Goal: Navigation & Orientation: Find specific page/section

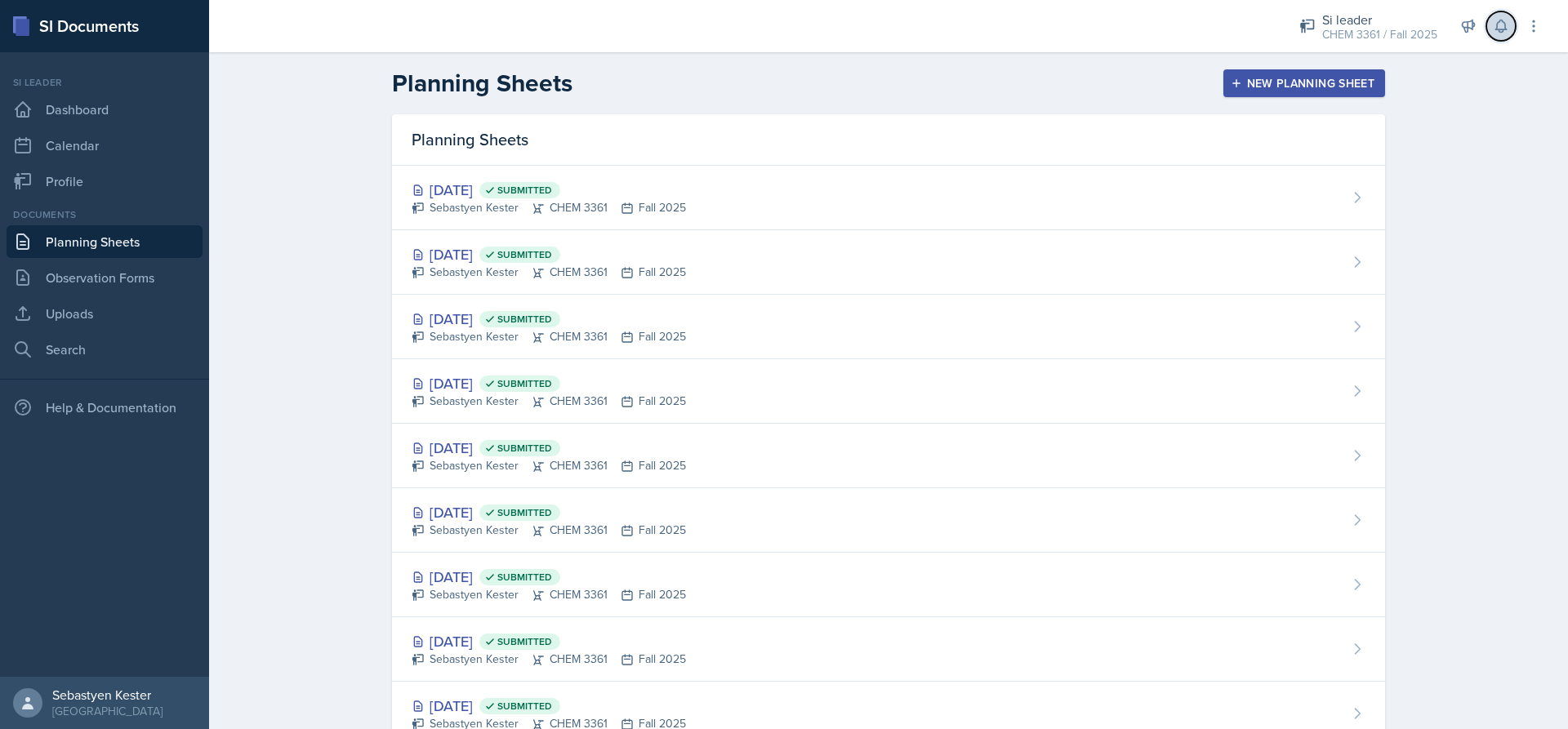
click at [1500, 21] on icon at bounding box center [1500, 26] width 11 height 12
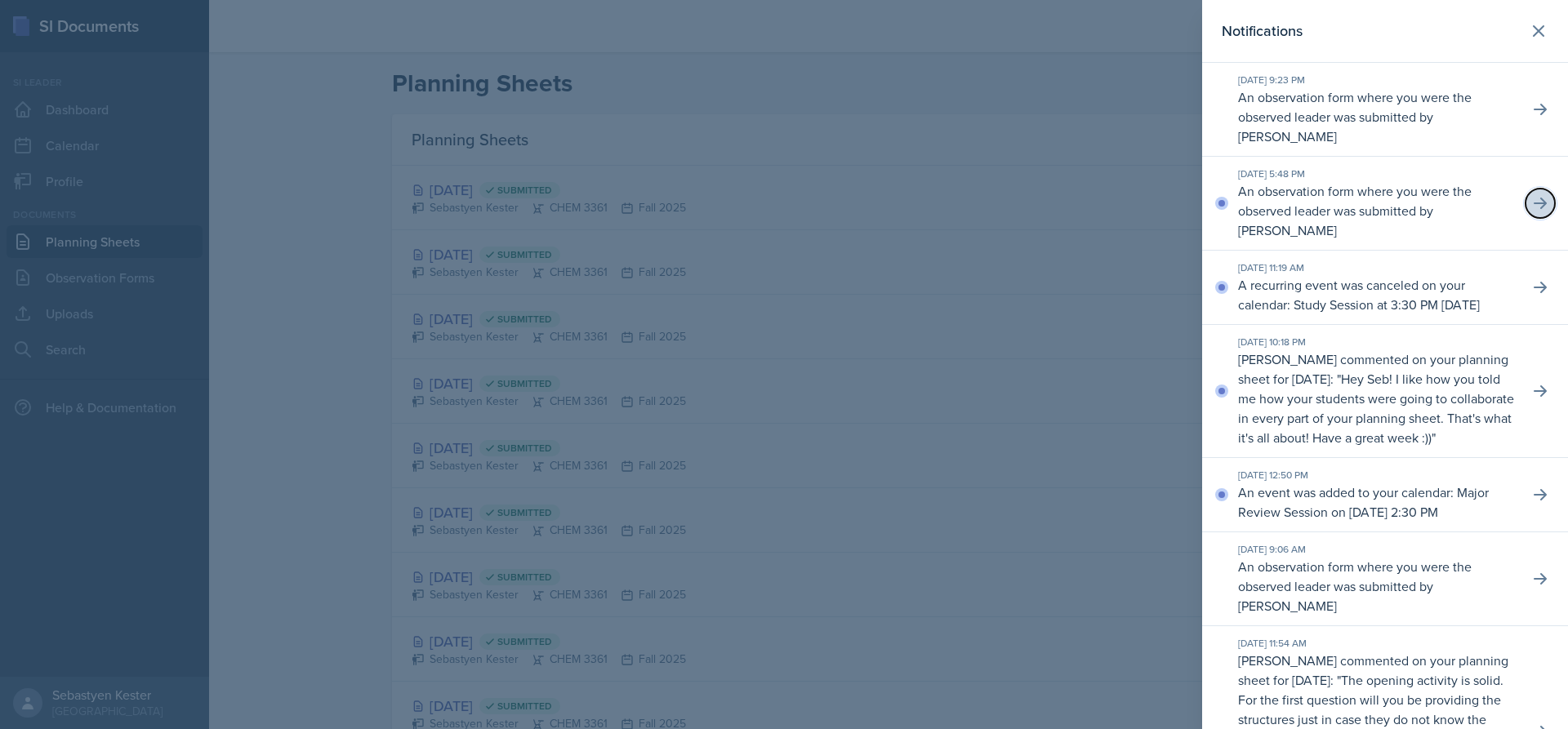
click at [1534, 207] on icon at bounding box center [1540, 204] width 13 height 11
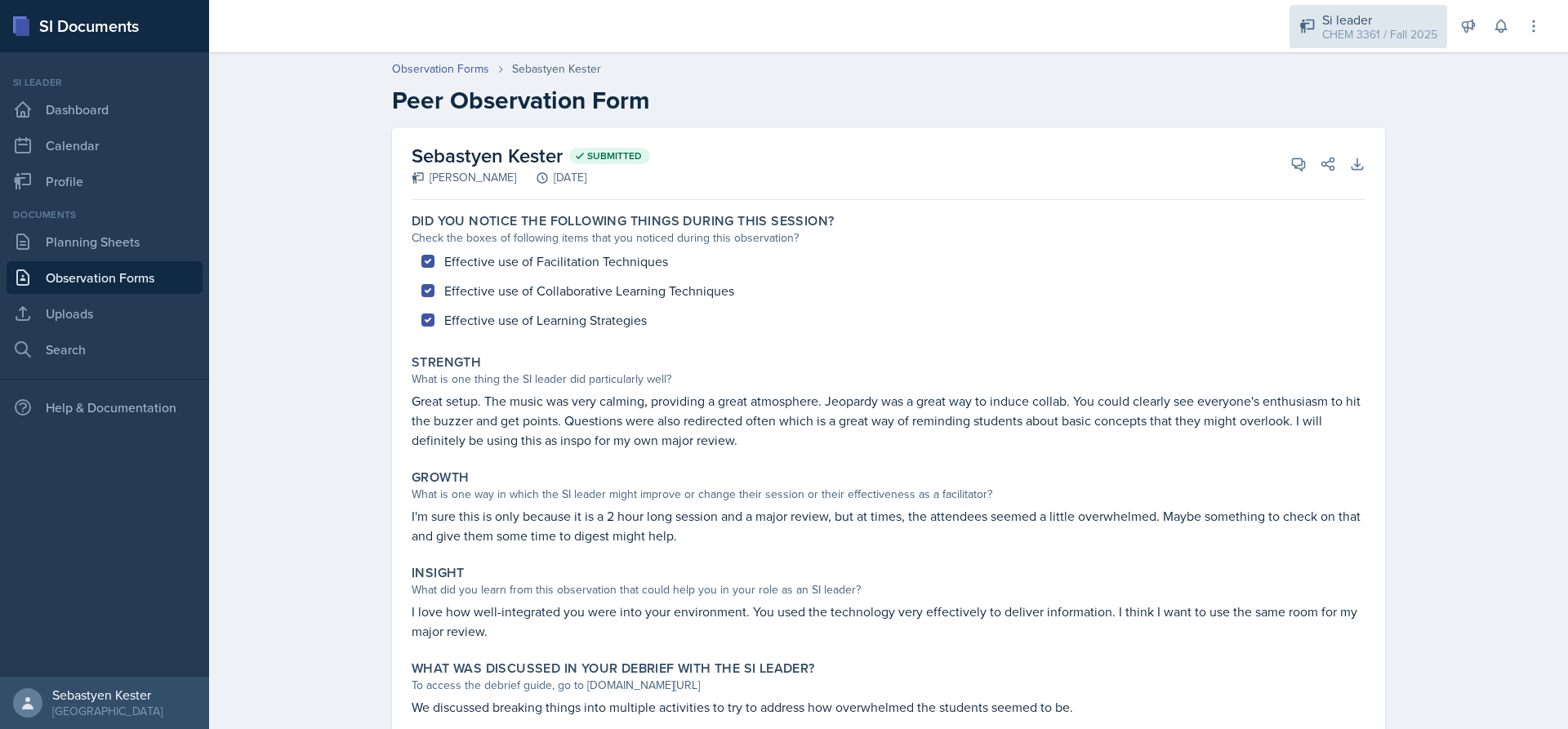
click at [1377, 27] on div "CHEM 3361 / Fall 2025" at bounding box center [1380, 34] width 115 height 17
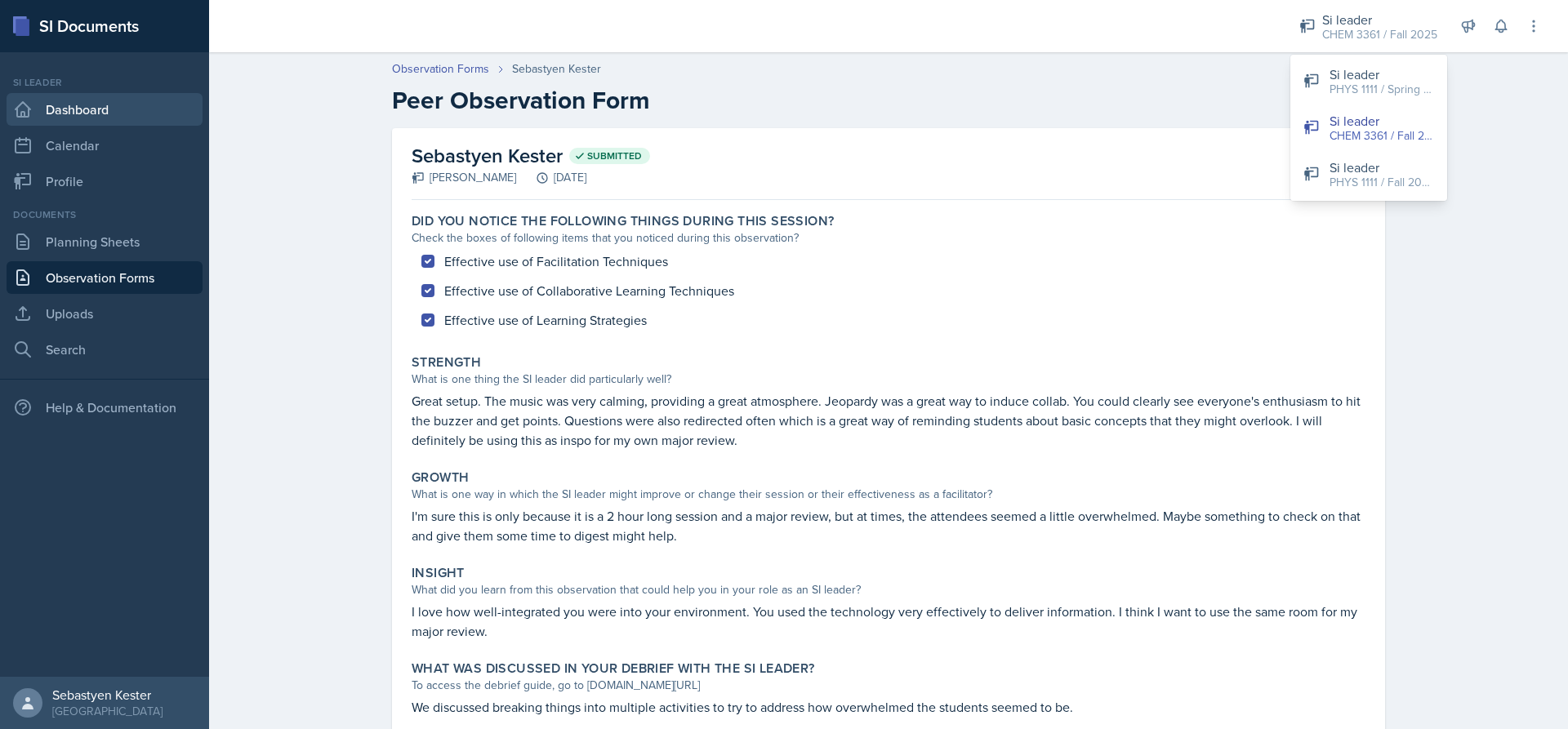
click at [78, 114] on link "Dashboard" at bounding box center [104, 109] width 196 height 33
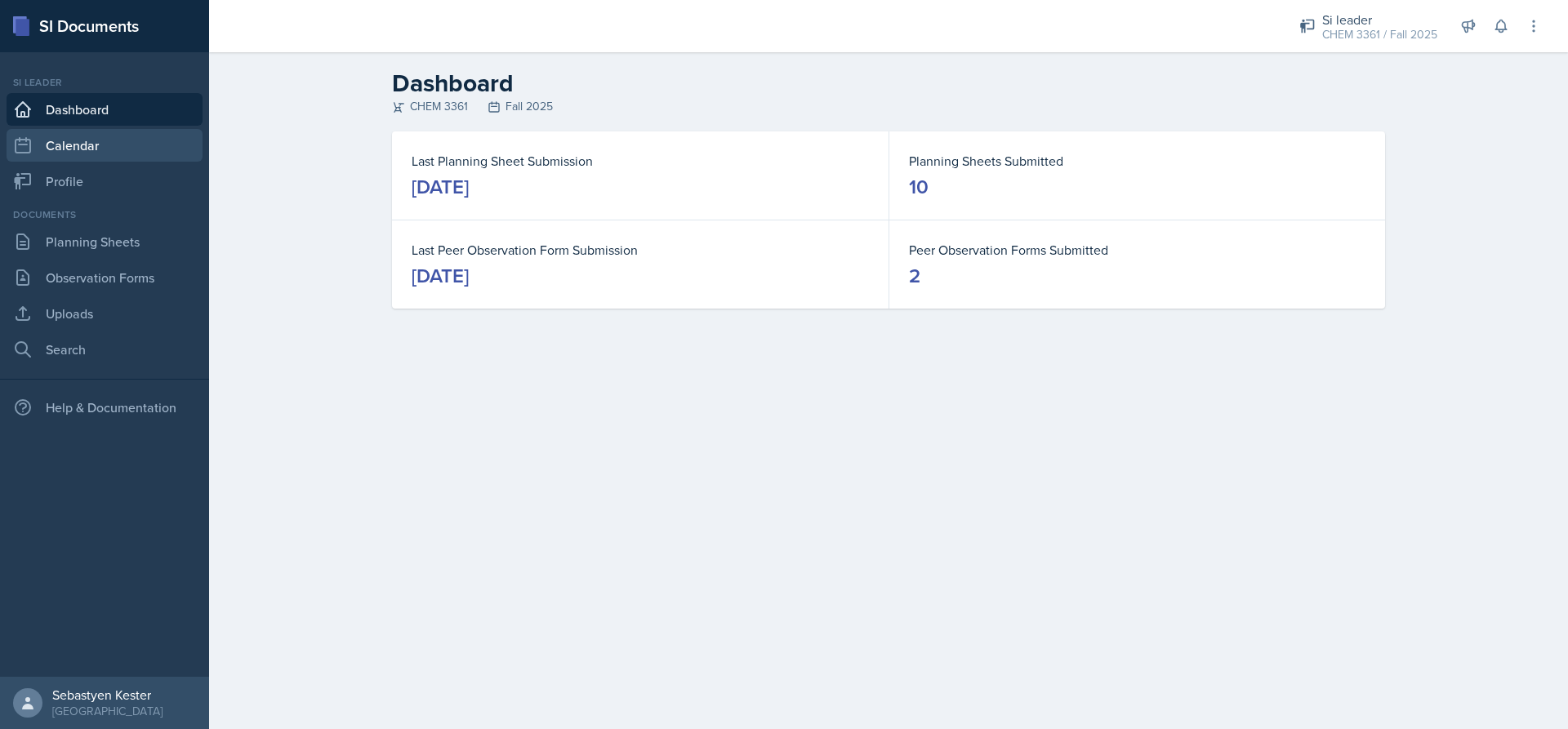
click at [103, 149] on link "Calendar" at bounding box center [104, 145] width 196 height 33
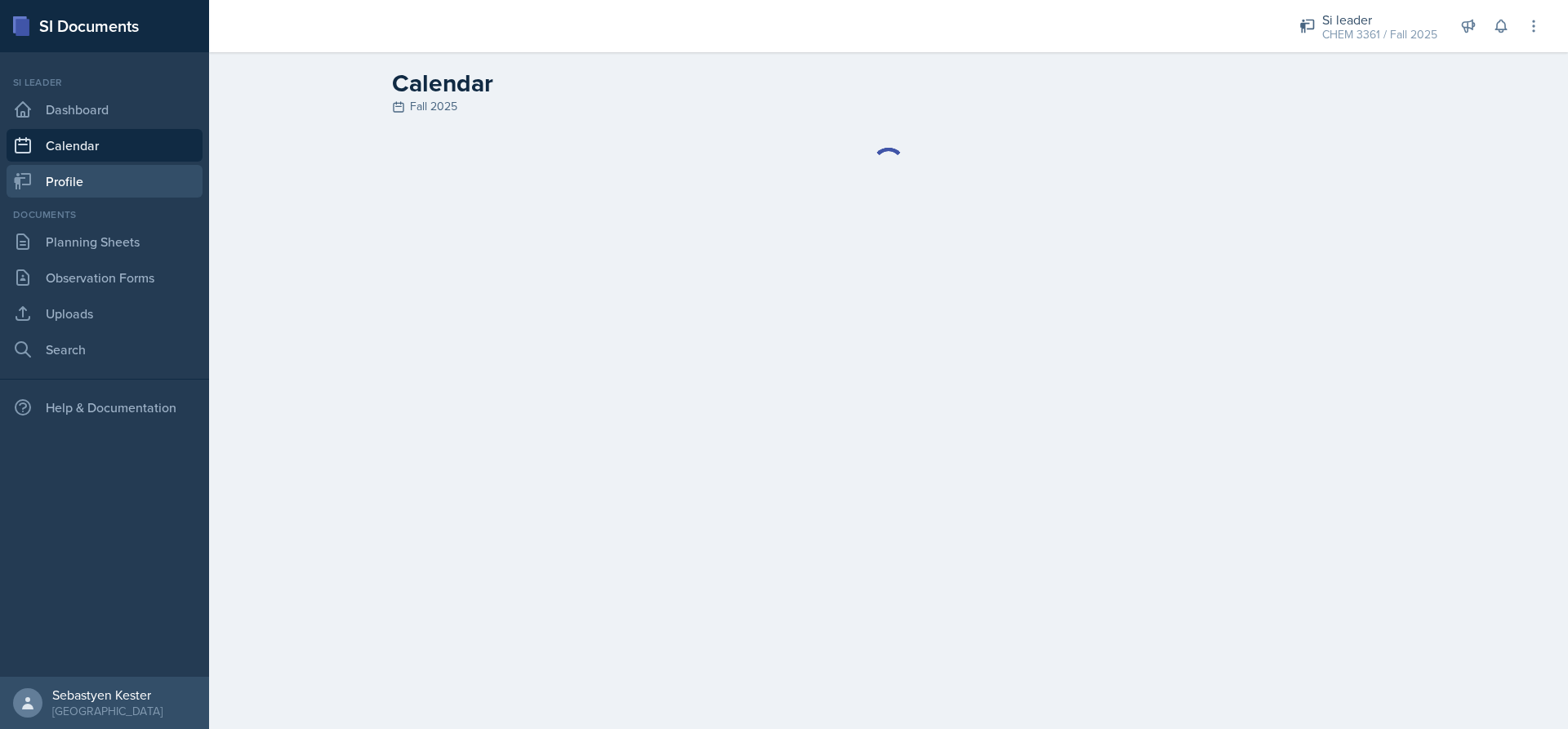
click at [92, 175] on link "Profile" at bounding box center [104, 181] width 196 height 33
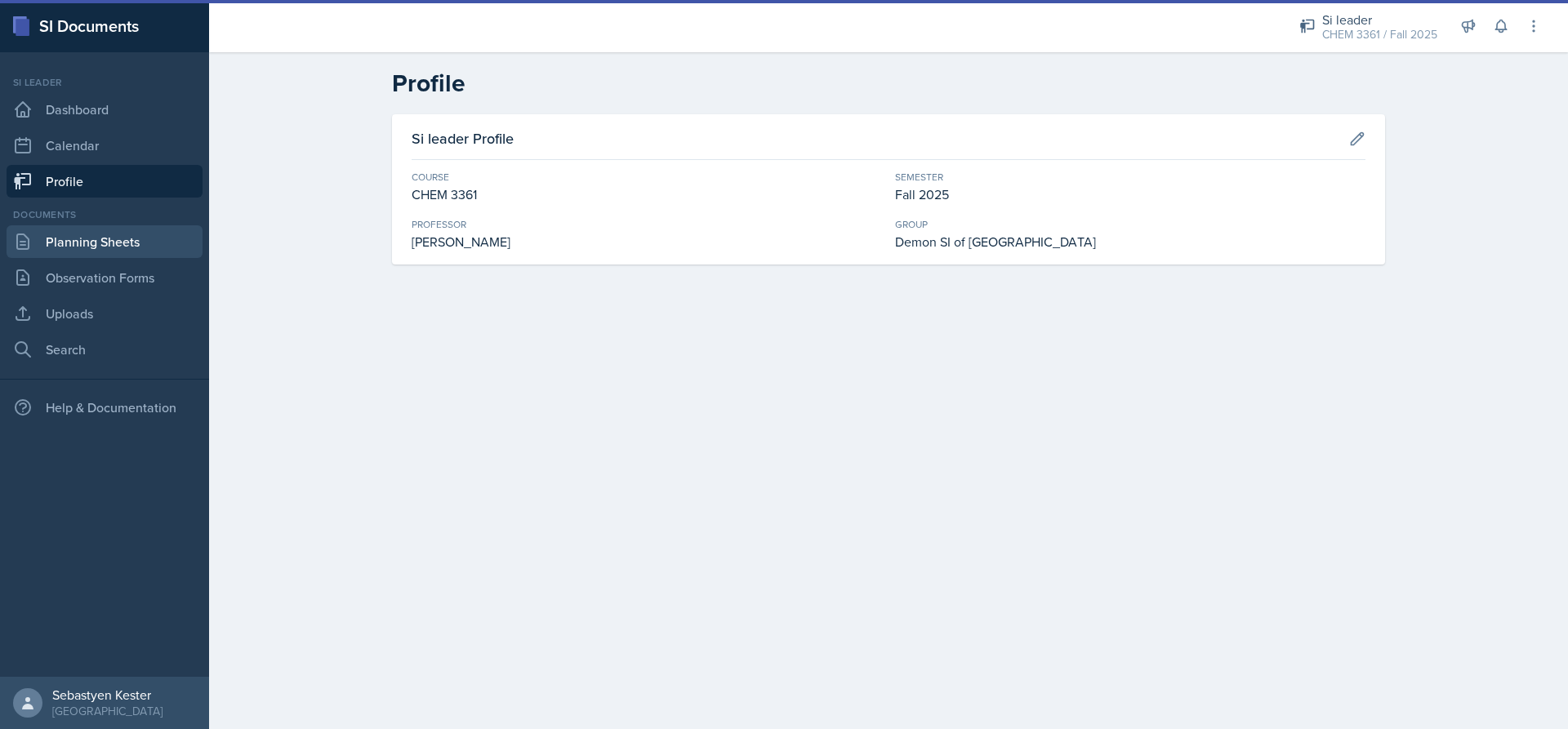
click at [127, 238] on link "Planning Sheets" at bounding box center [104, 241] width 196 height 33
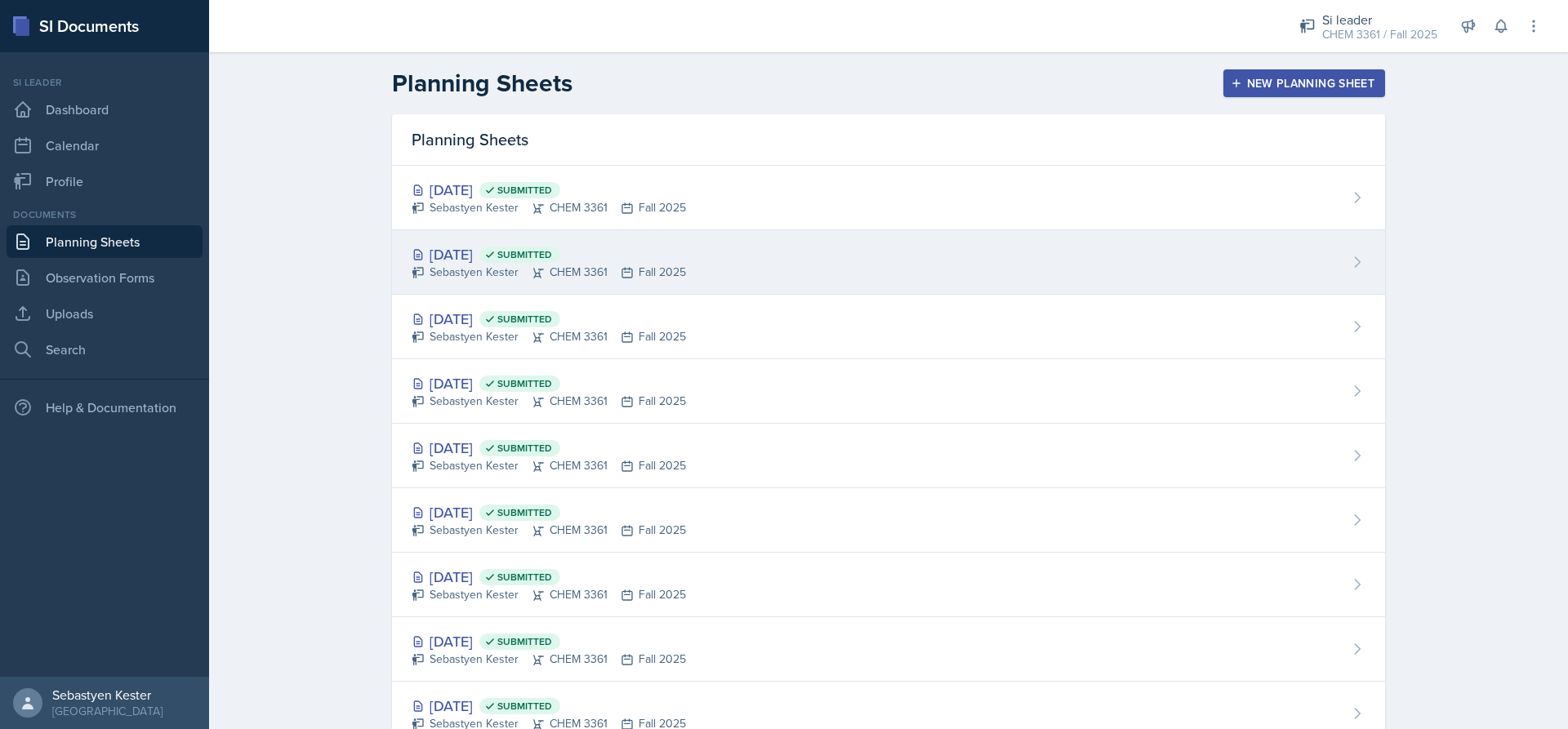
click at [485, 247] on div "[DATE] Submitted" at bounding box center [549, 254] width 274 height 22
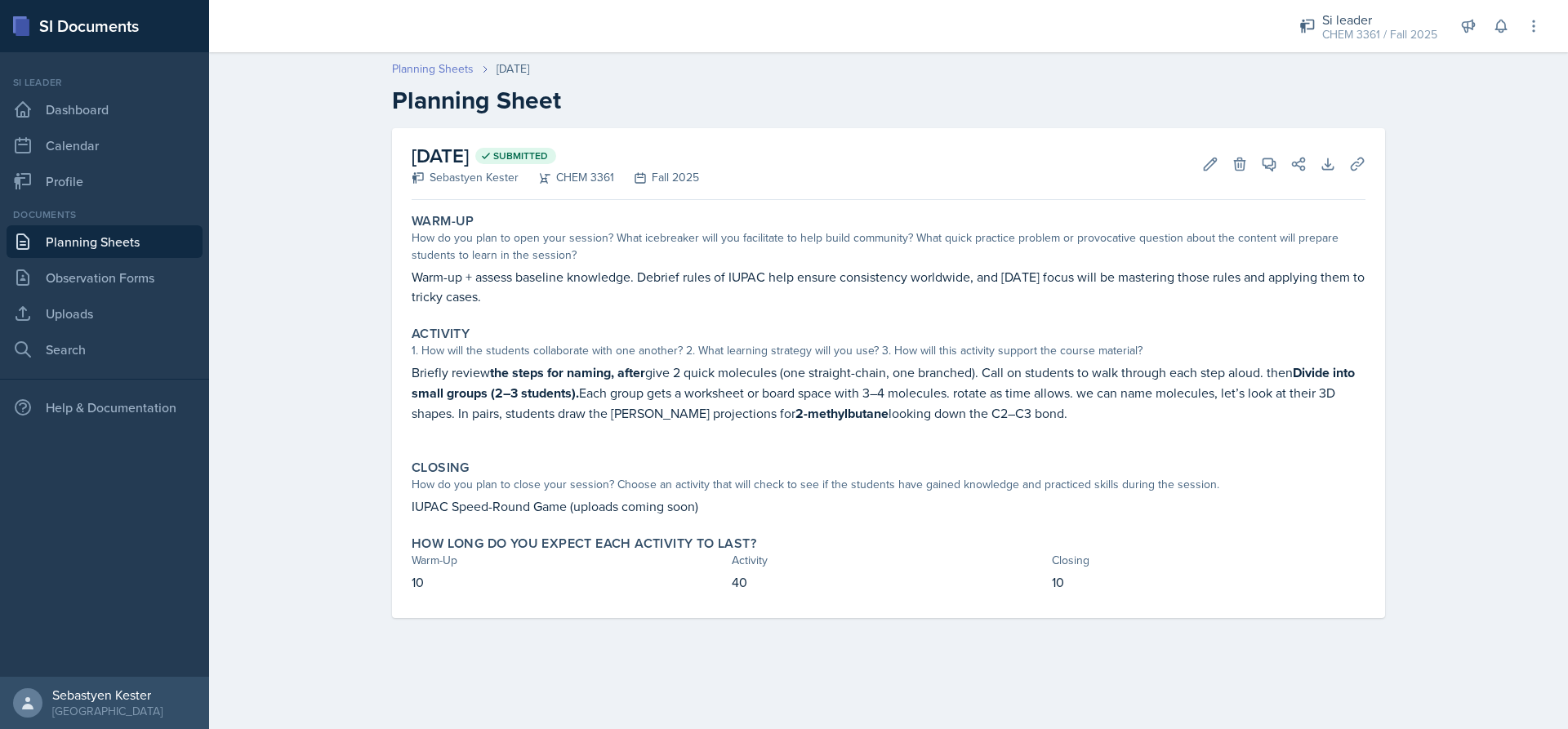
click at [450, 66] on link "Planning Sheets" at bounding box center [432, 69] width 81 height 17
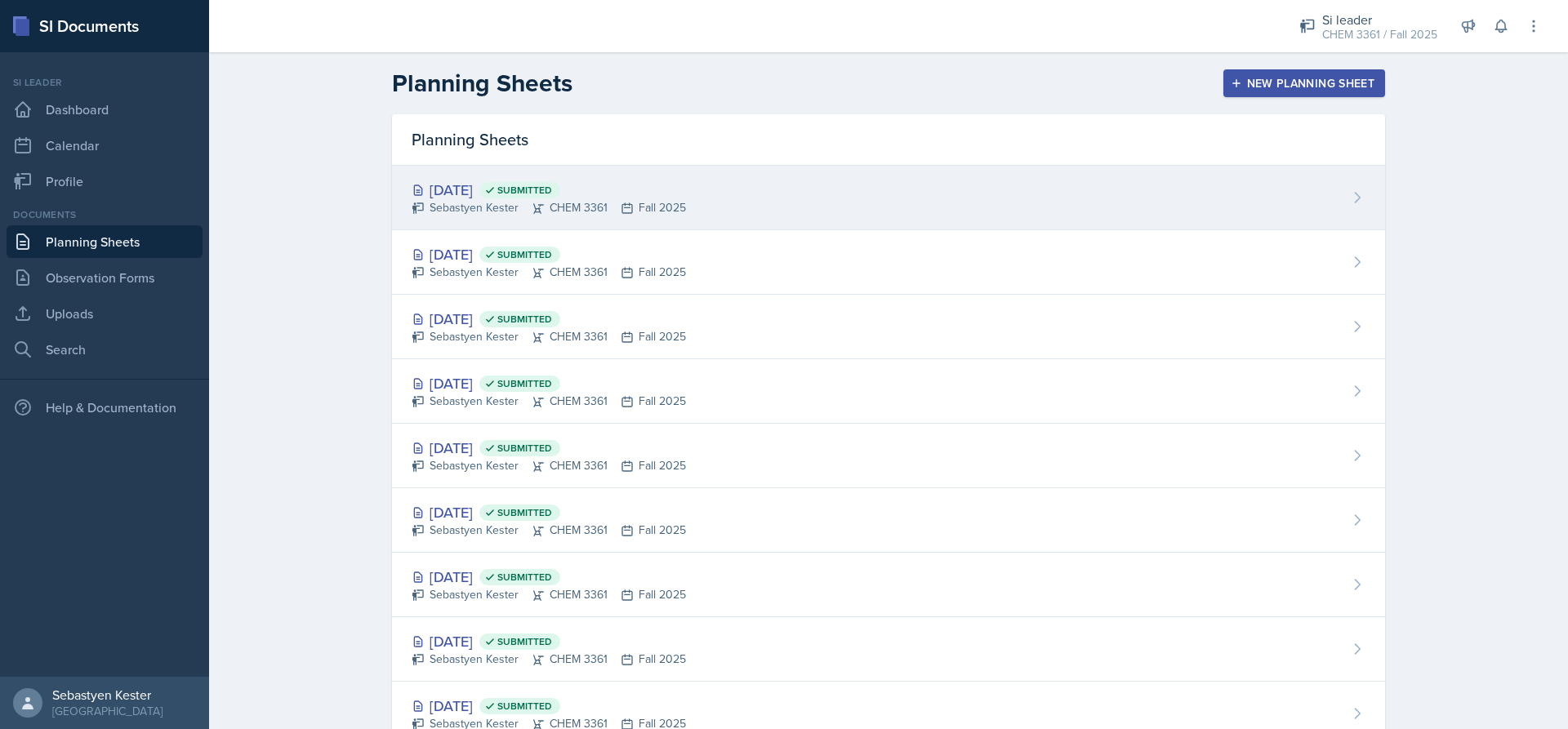
click at [517, 175] on div "[DATE] Submitted Sebastyen Kester CHEM 3361 Fall 2025" at bounding box center [888, 198] width 993 height 65
